Goal: Task Accomplishment & Management: Manage account settings

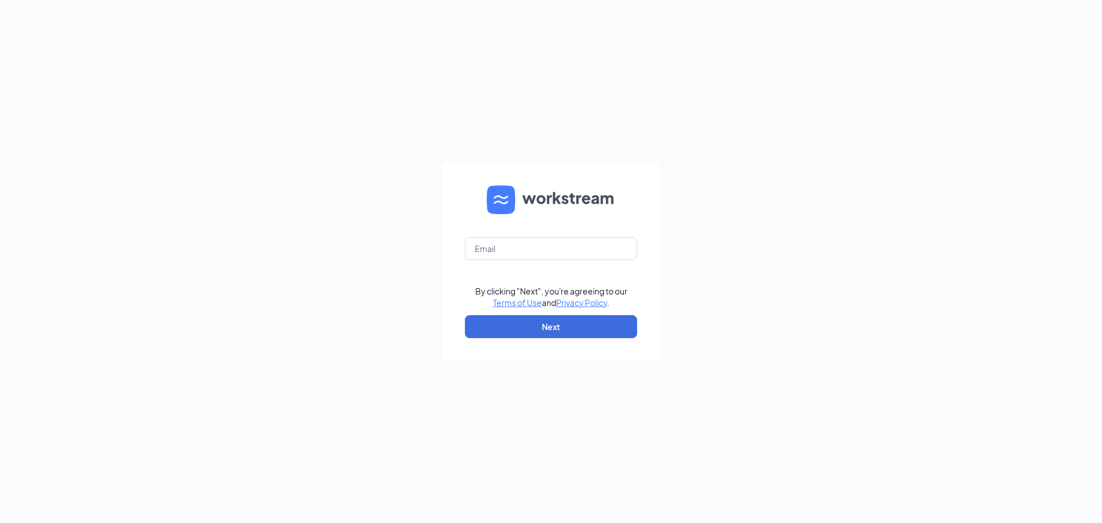
click at [848, 165] on div "By clicking "Next", you're agreeing to our Terms of Use and Privacy Policy . Ne…" at bounding box center [551, 261] width 1102 height 523
drag, startPoint x: 1026, startPoint y: 3, endPoint x: 834, endPoint y: 28, distance: 193.3
click at [834, 28] on div "By clicking "Next", you're agreeing to our Terms of Use and Privacy Policy . Ne…" at bounding box center [551, 261] width 1102 height 523
click at [856, 386] on div "By clicking "Next", you're agreeing to our Terms of Use and Privacy Policy . Ne…" at bounding box center [551, 261] width 1102 height 523
click at [514, 255] on input "text" at bounding box center [551, 248] width 172 height 23
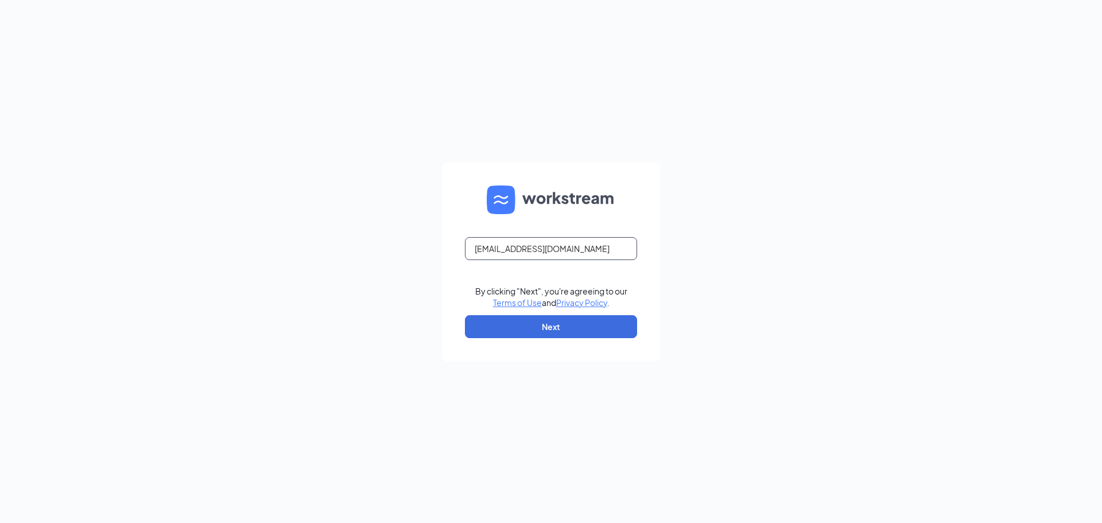
type input "[EMAIL_ADDRESS][DOMAIN_NAME]"
click at [539, 324] on button "Next" at bounding box center [551, 326] width 172 height 23
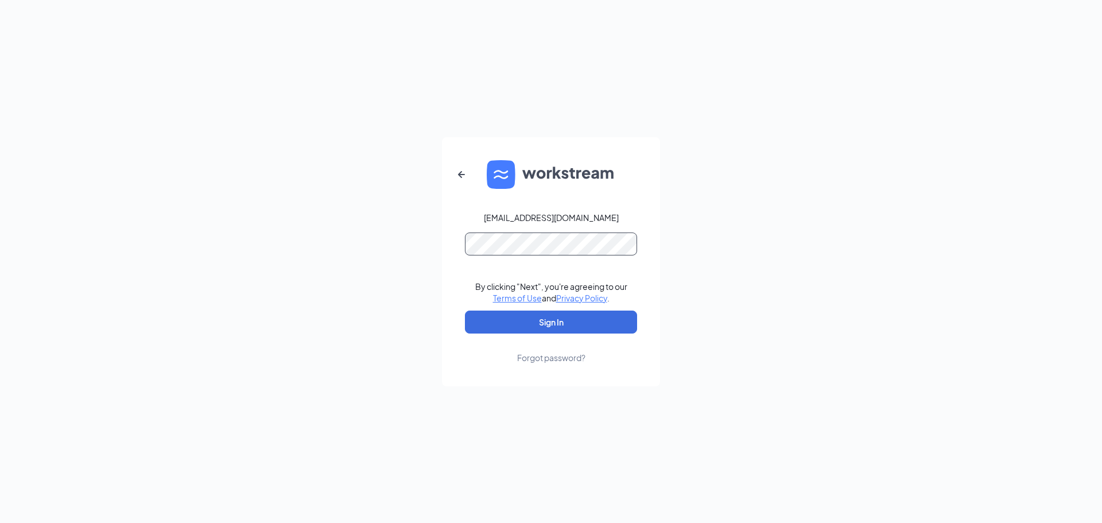
click at [465, 310] on button "Sign In" at bounding box center [551, 321] width 172 height 23
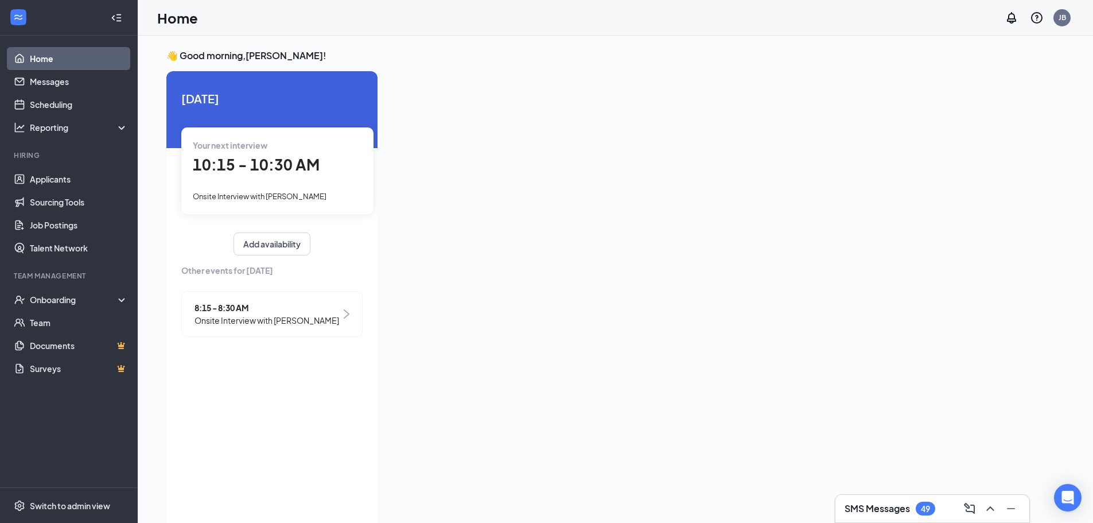
click at [300, 159] on span "10:15 - 10:30 AM" at bounding box center [256, 164] width 127 height 19
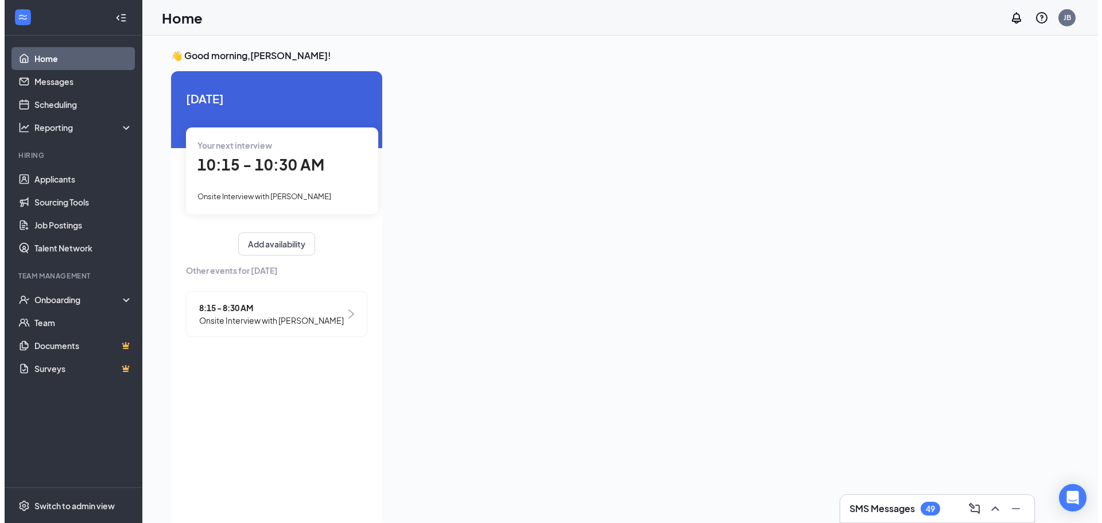
scroll to position [5, 0]
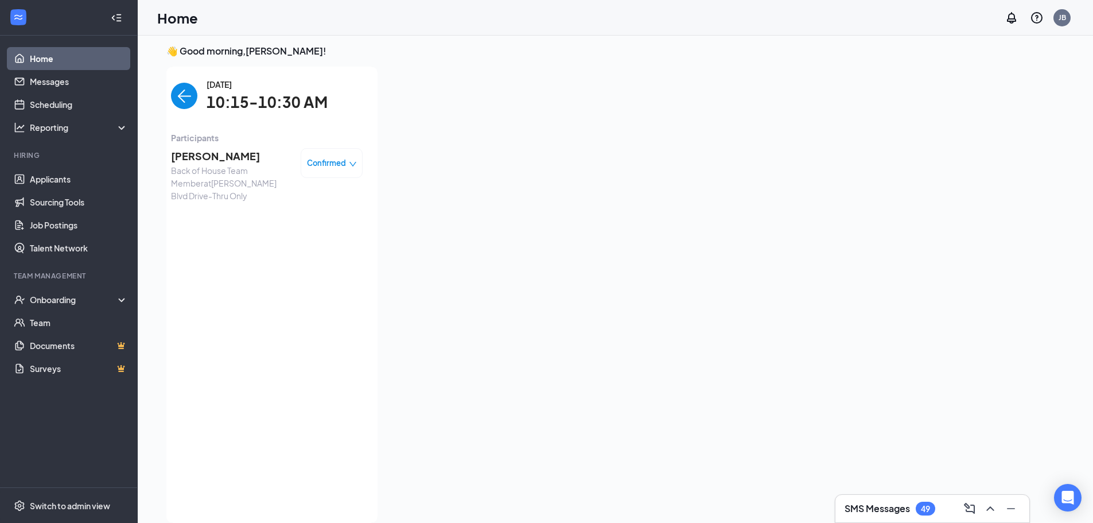
click at [228, 154] on span "[PERSON_NAME]" at bounding box center [231, 156] width 121 height 16
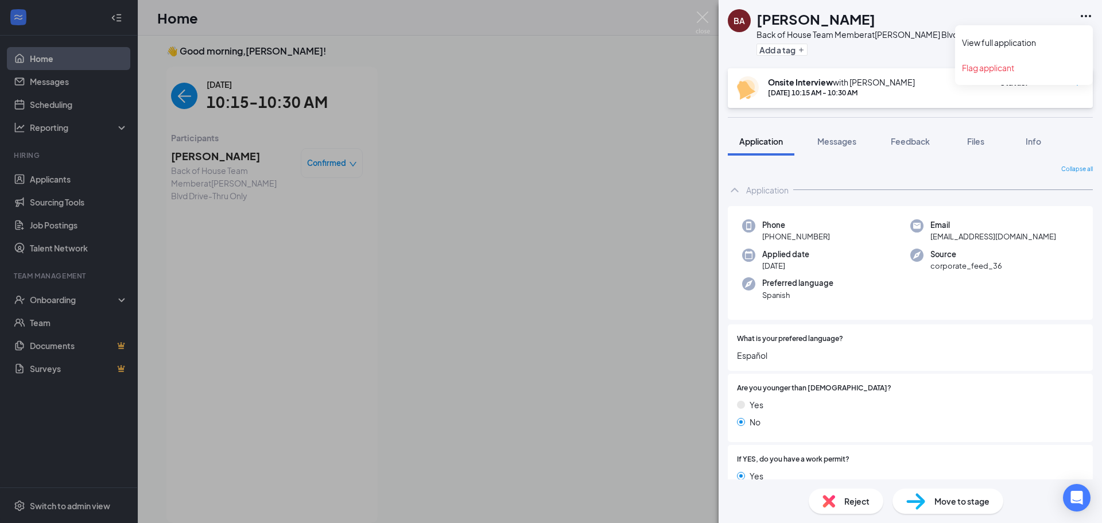
click at [1088, 18] on icon "Ellipses" at bounding box center [1086, 16] width 14 height 14
click at [664, 77] on div "BA [PERSON_NAME] Back of House Team Member at [PERSON_NAME][GEOGRAPHIC_DATA]-Th…" at bounding box center [551, 261] width 1102 height 523
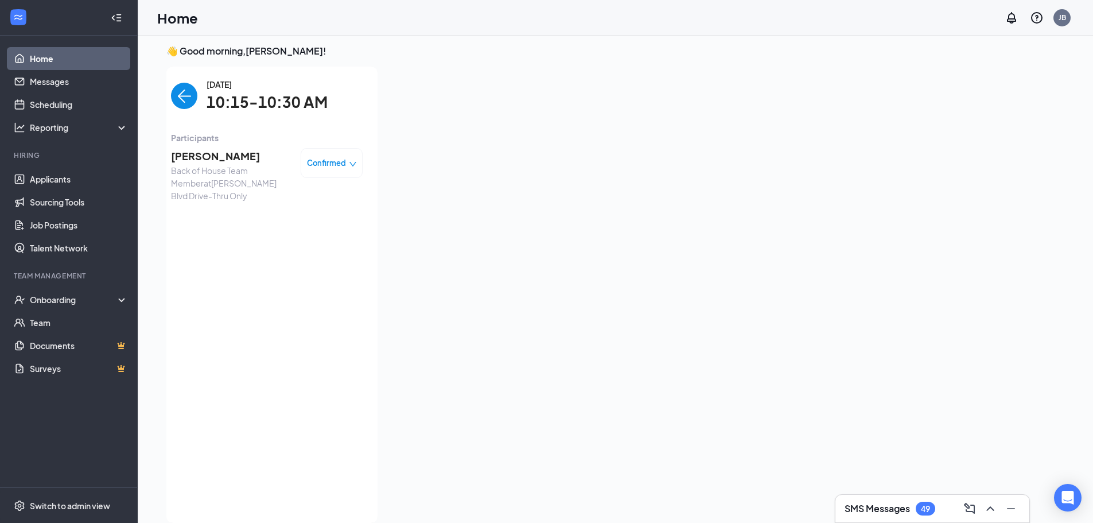
click at [269, 164] on span "Brithany Aguilar Gonzalez" at bounding box center [231, 156] width 121 height 16
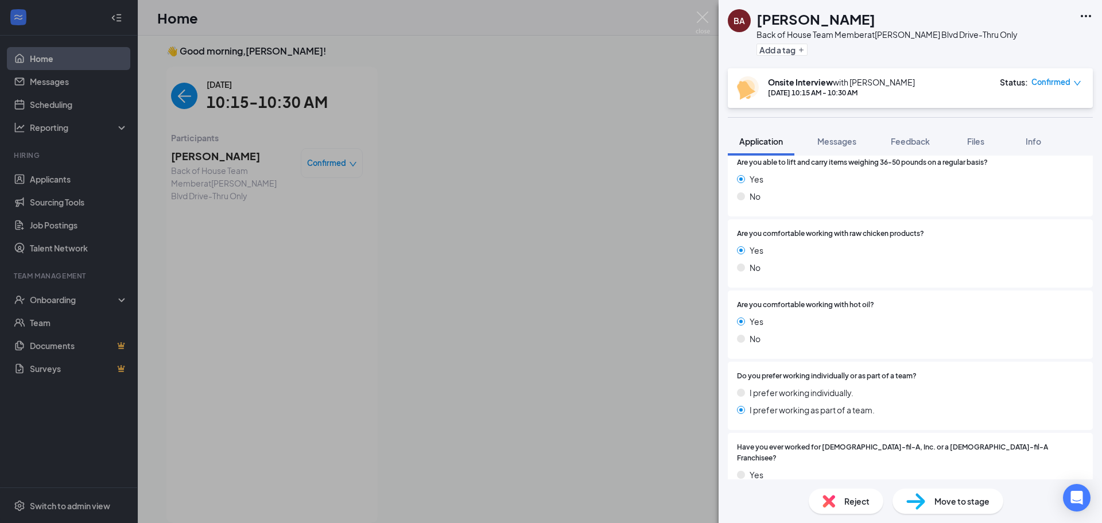
scroll to position [459, 0]
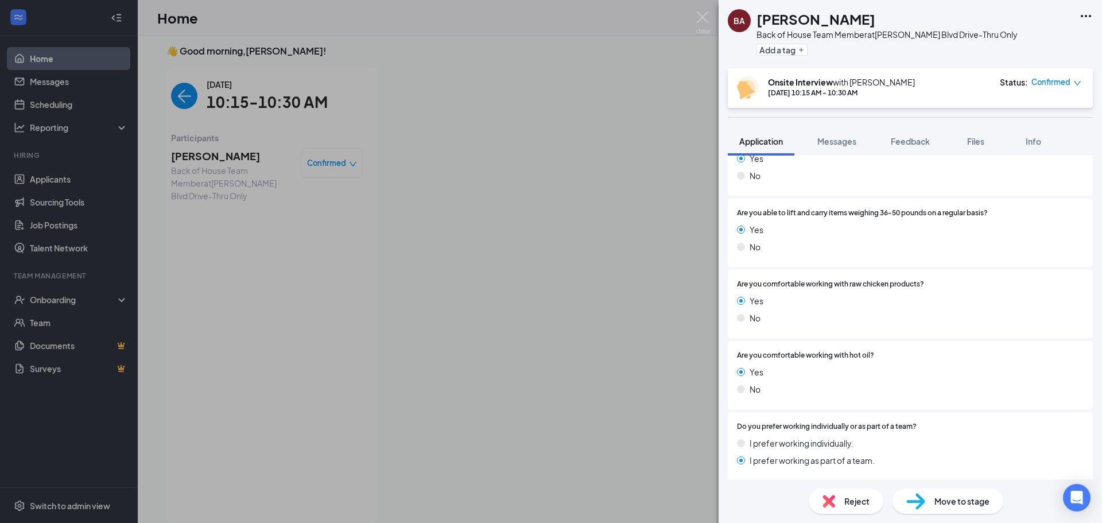
drag, startPoint x: 957, startPoint y: 154, endPoint x: 1002, endPoint y: 123, distance: 54.9
click at [959, 152] on button "Files" at bounding box center [976, 141] width 46 height 29
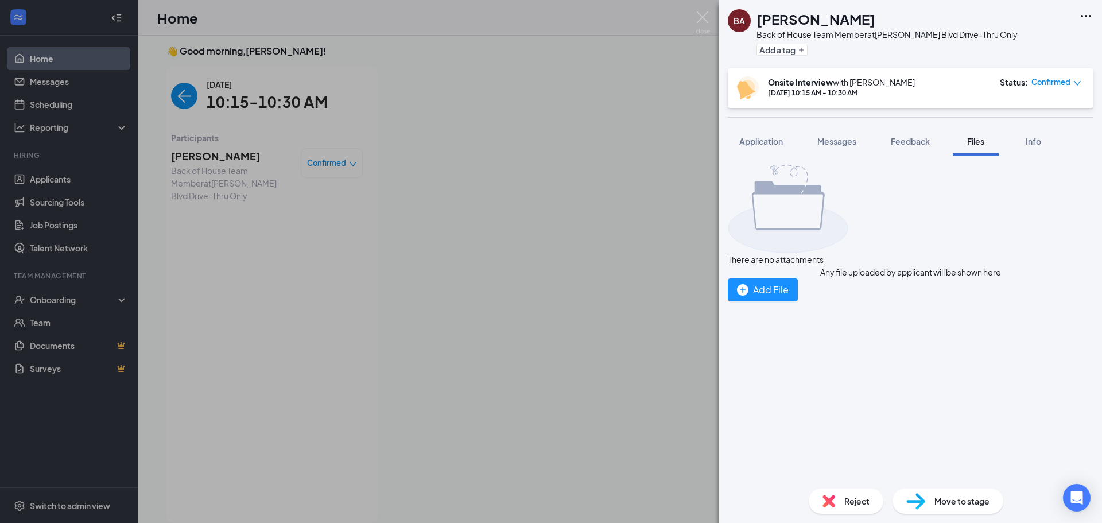
click at [1082, 7] on div "BA Brithany Aguilar Gonzalez Back of House Team Member at Louis Henna Blvd Driv…" at bounding box center [910, 34] width 383 height 68
click at [1085, 17] on icon "Ellipses" at bounding box center [1086, 16] width 14 height 14
click at [1030, 135] on button "Info" at bounding box center [1033, 141] width 46 height 29
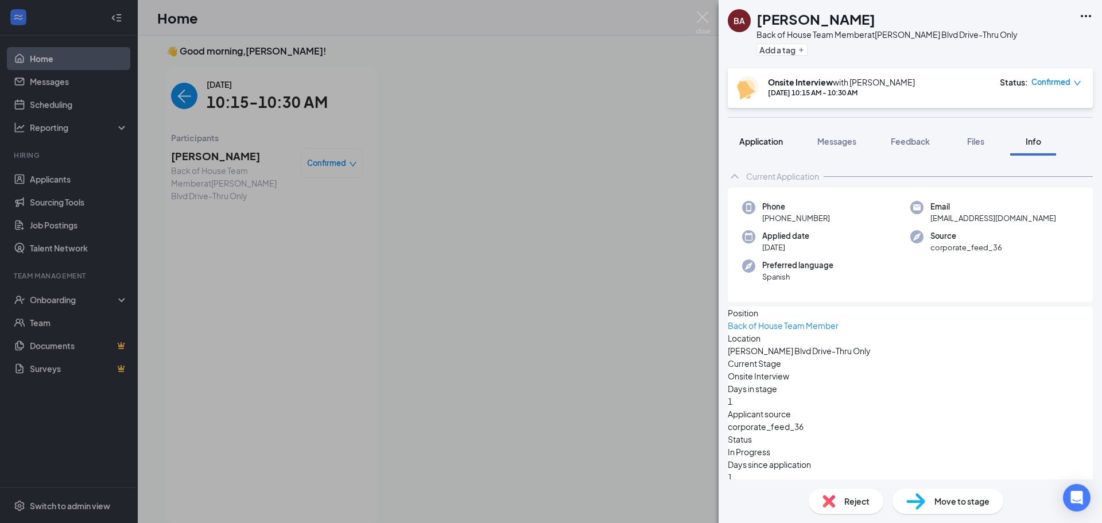
click at [765, 146] on span "Application" at bounding box center [761, 141] width 44 height 10
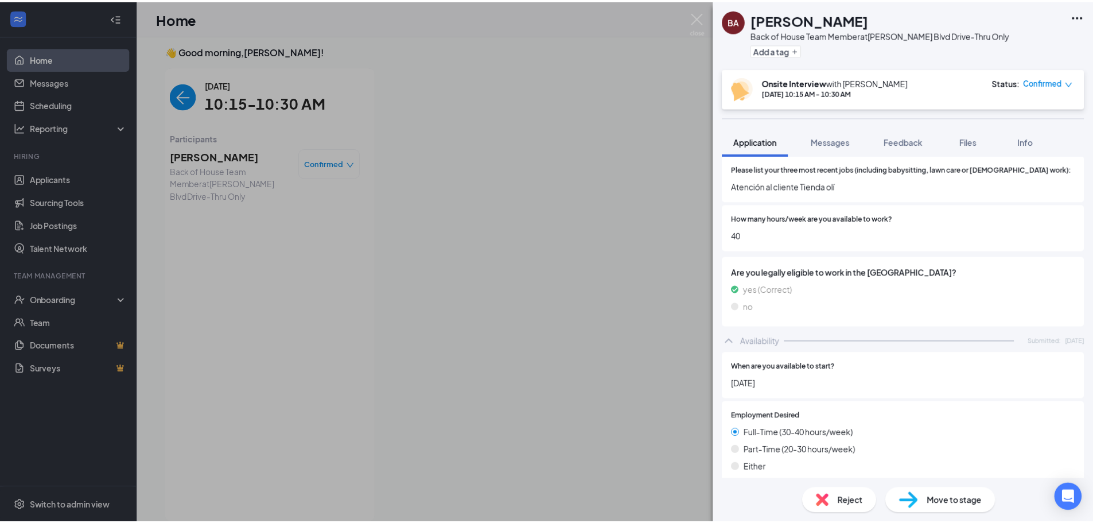
scroll to position [1068, 0]
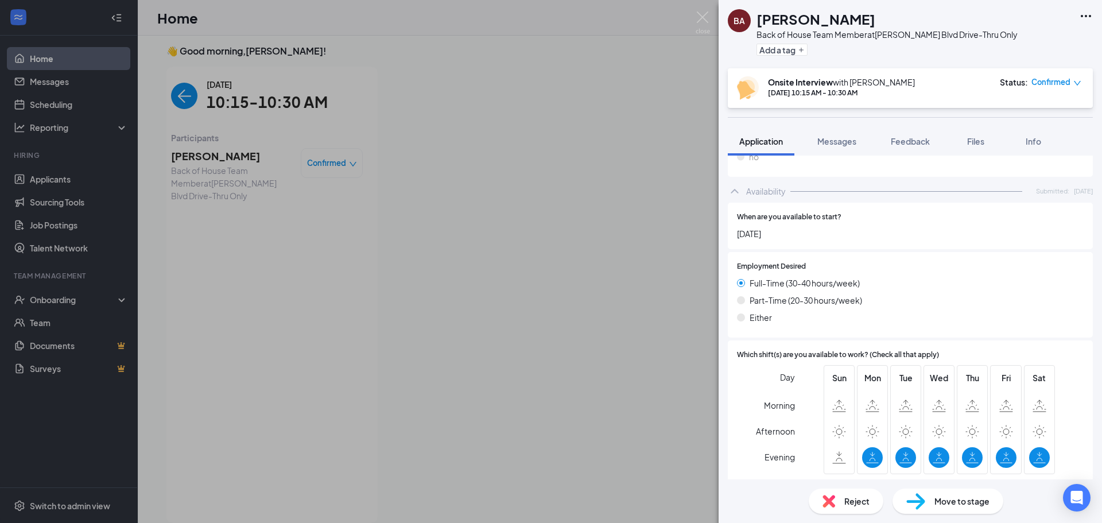
click at [484, 299] on div "BA Brithany Aguilar Gonzalez Back of House Team Member at Louis Henna Blvd Driv…" at bounding box center [551, 261] width 1102 height 523
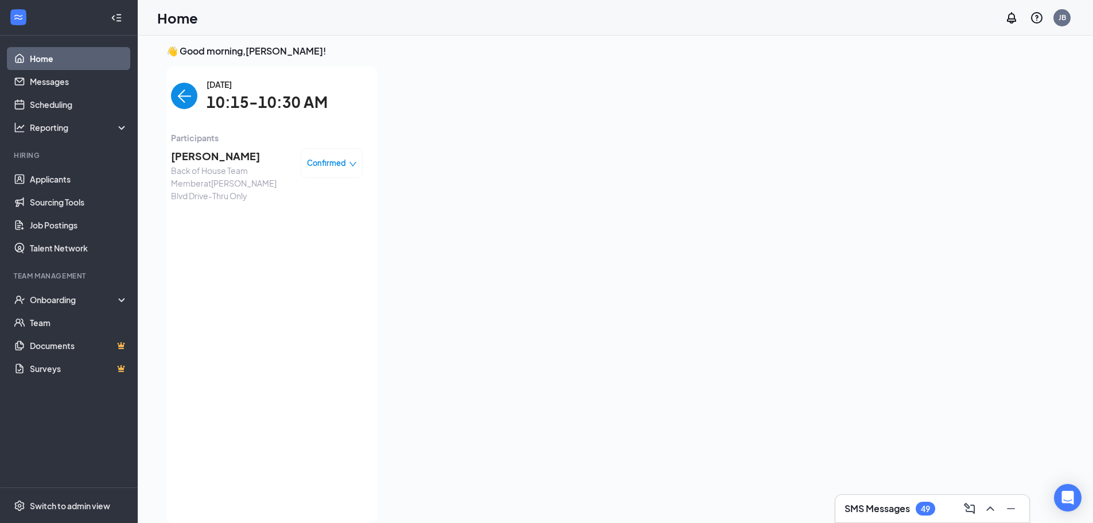
drag, startPoint x: 479, startPoint y: 293, endPoint x: 94, endPoint y: 18, distance: 472.7
click at [454, 291] on div at bounding box center [708, 291] width 643 height 449
click at [79, 183] on link "Applicants" at bounding box center [79, 179] width 98 height 23
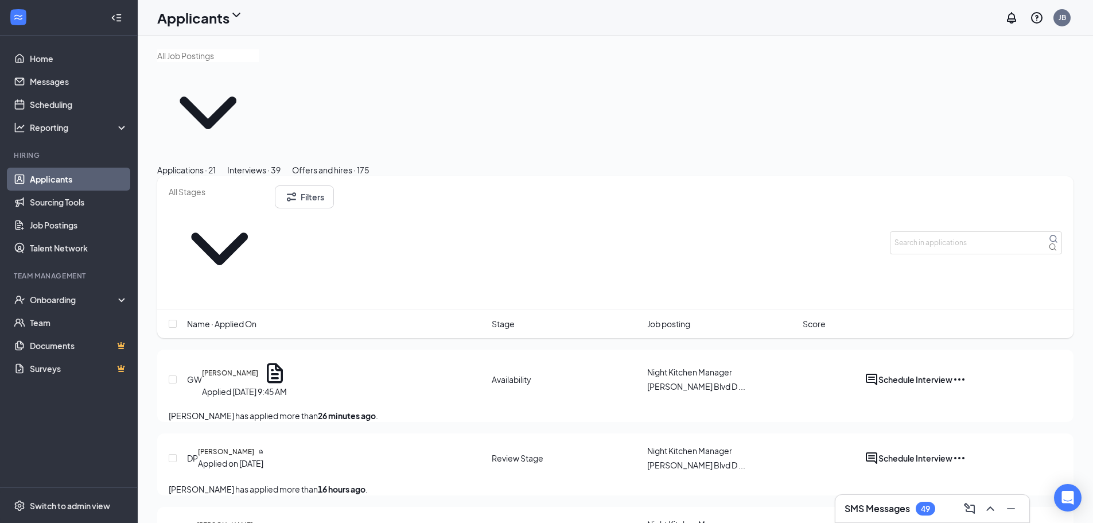
click at [281, 164] on div "Interviews · 39" at bounding box center [253, 170] width 53 height 13
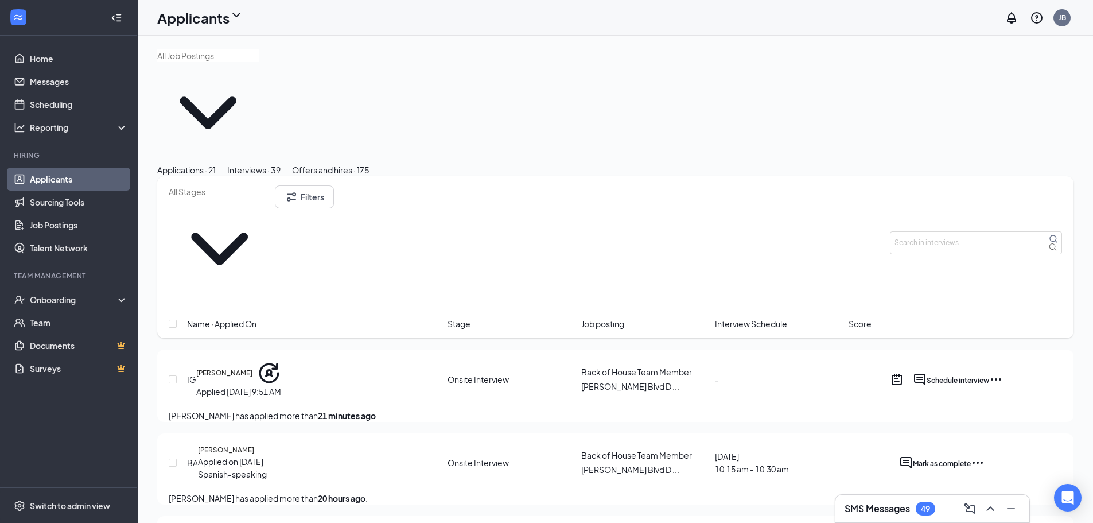
click at [985, 456] on icon "Ellipses" at bounding box center [978, 463] width 14 height 14
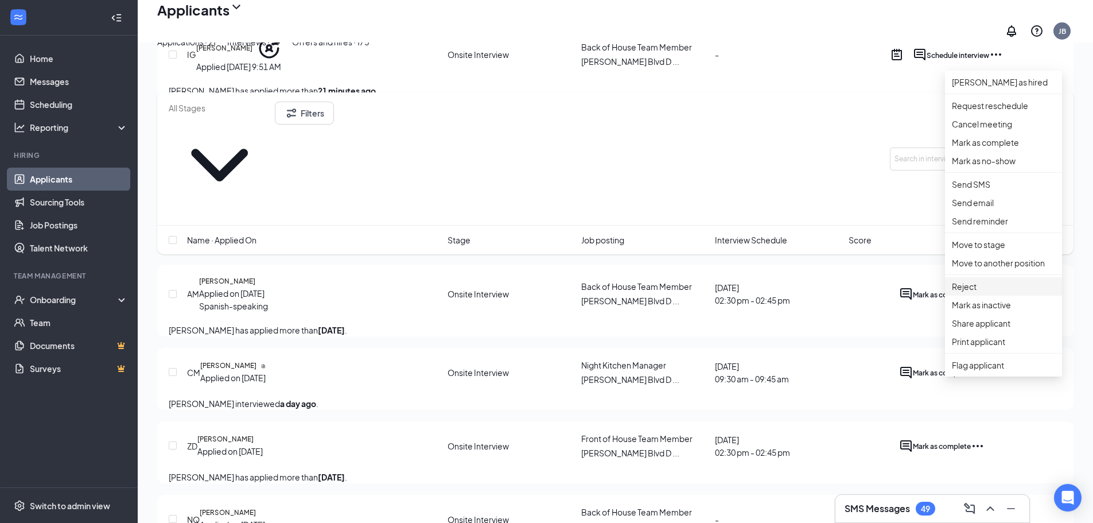
scroll to position [306, 0]
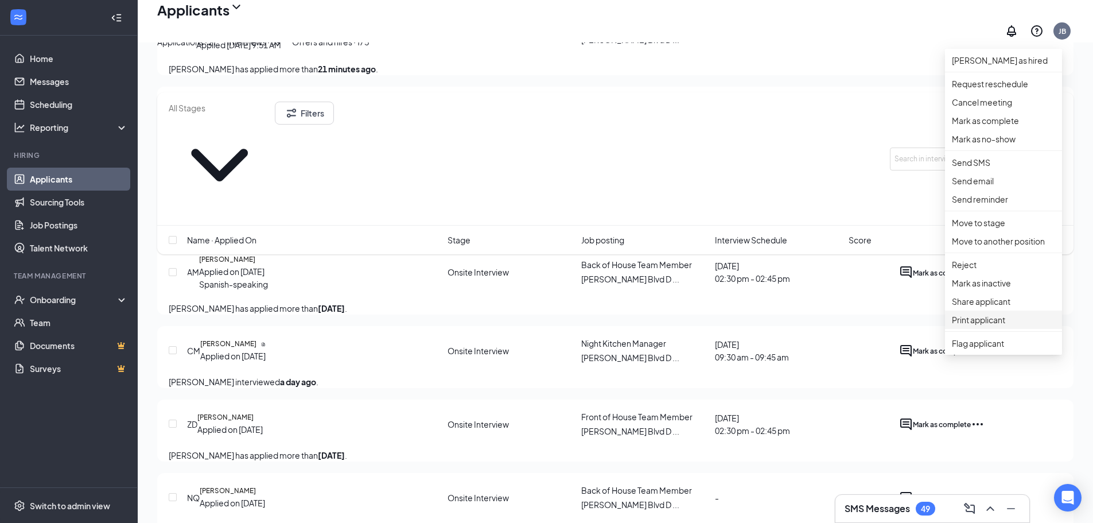
click at [991, 326] on p "Print applicant" at bounding box center [1003, 319] width 103 height 13
